Goal: Book appointment/travel/reservation

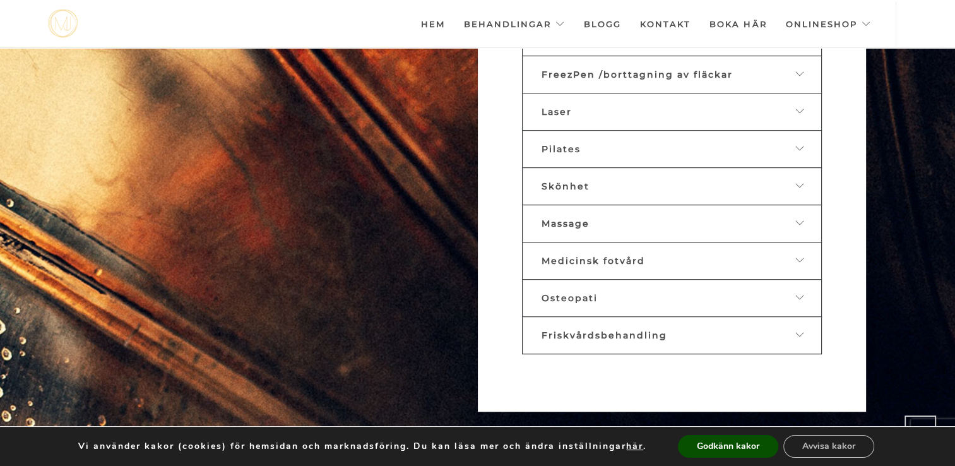
scroll to position [755, 0]
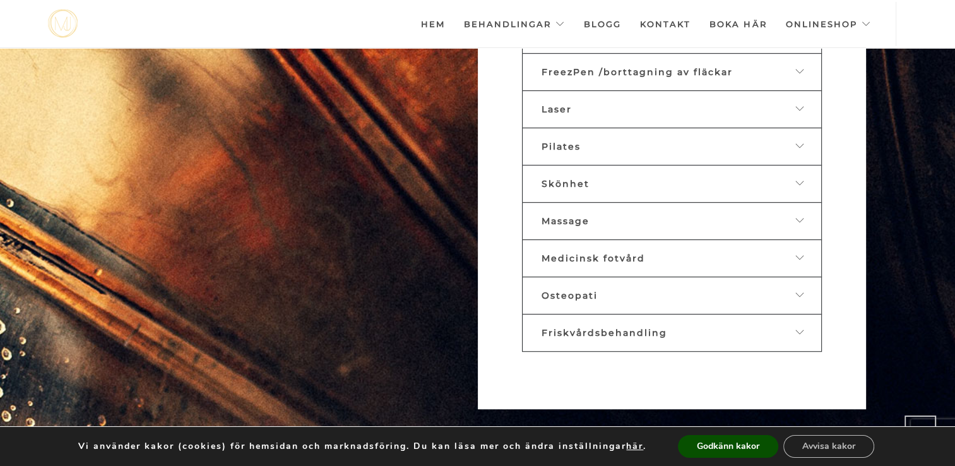
click at [626, 253] on span "Medicinsk fotvård" at bounding box center [594, 258] width 104 height 11
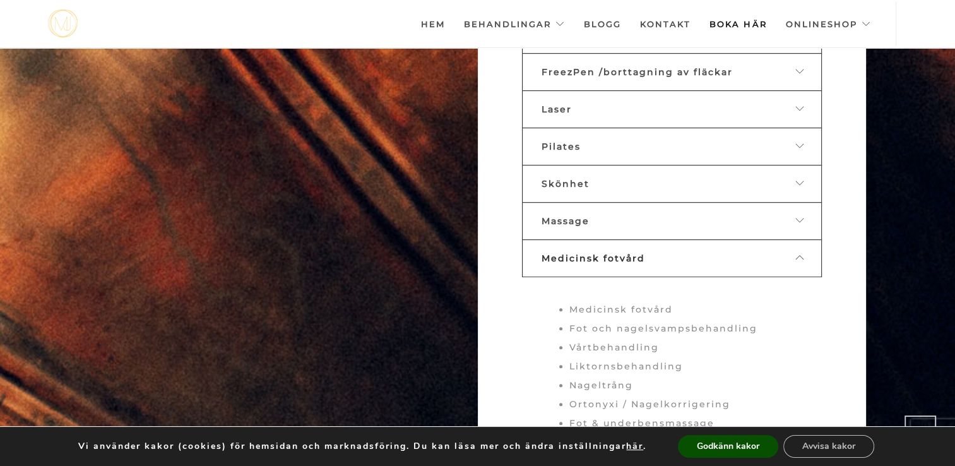
click at [721, 25] on link "Boka här" at bounding box center [738, 24] width 57 height 44
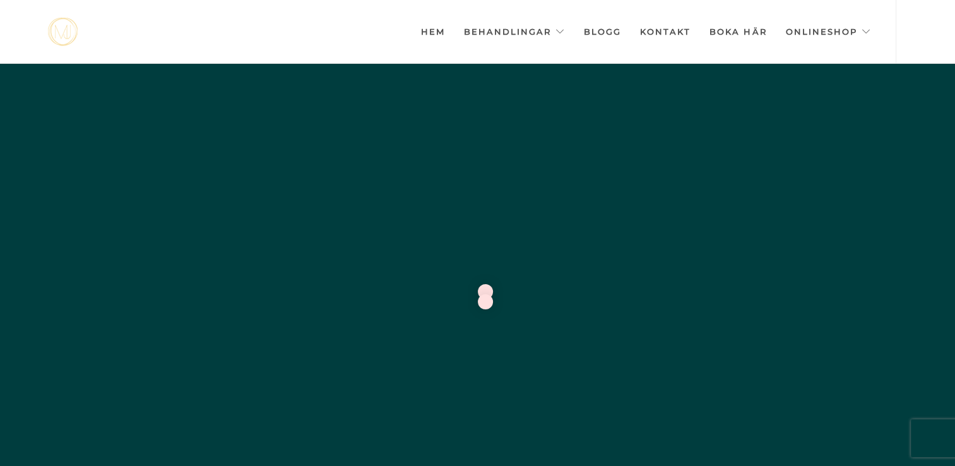
scroll to position [0, -6313]
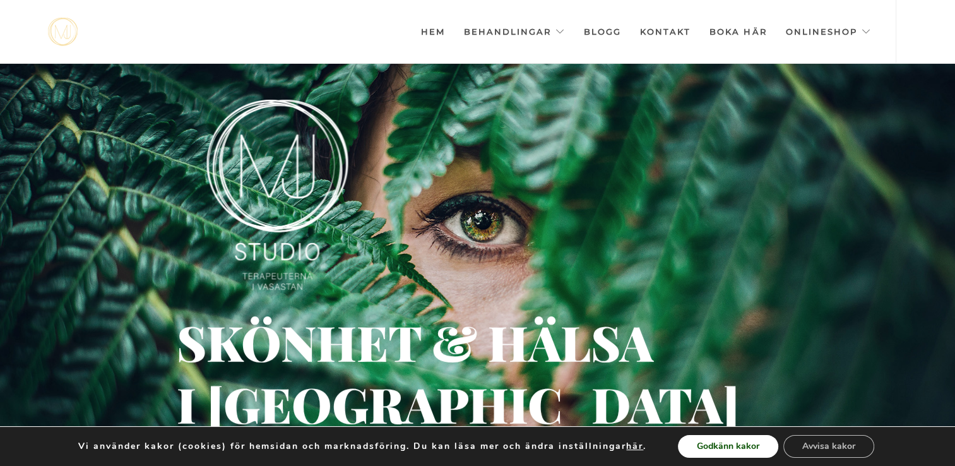
click at [718, 448] on button "Godkänn kakor" at bounding box center [728, 446] width 100 height 23
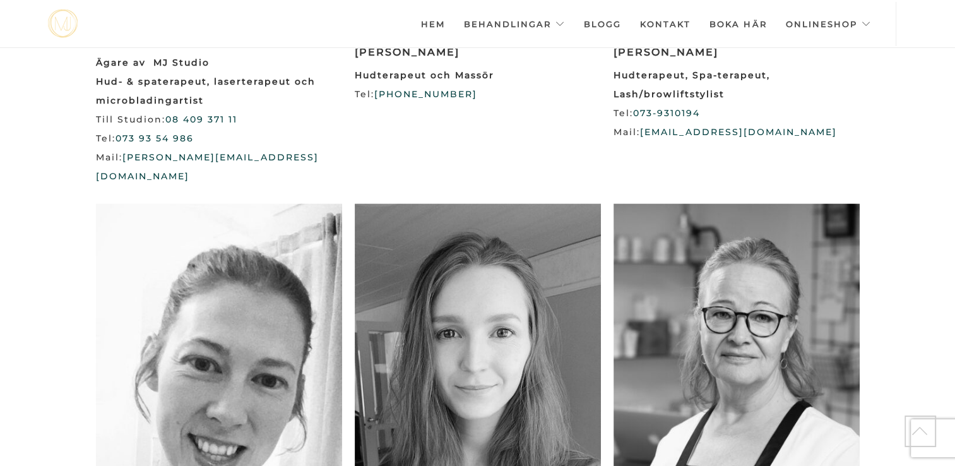
scroll to position [1514, 0]
